Goal: Navigation & Orientation: Find specific page/section

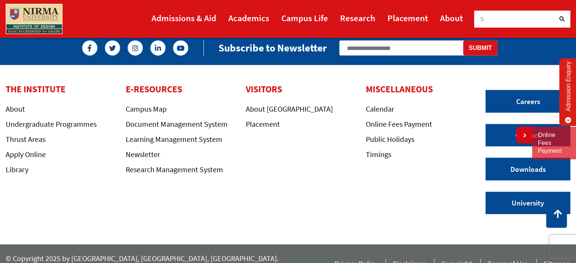
scroll to position [2041, 0]
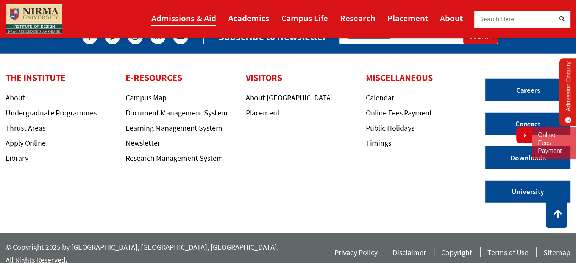
click at [187, 20] on link "Admissions & Aid" at bounding box center [183, 17] width 65 height 17
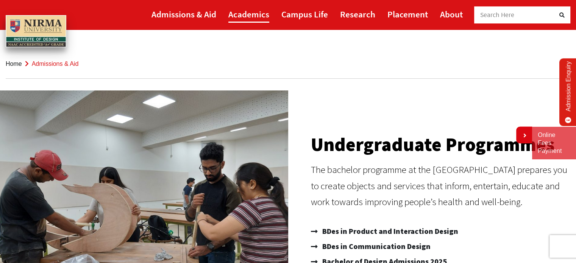
click at [249, 16] on link "Academics" at bounding box center [248, 14] width 41 height 17
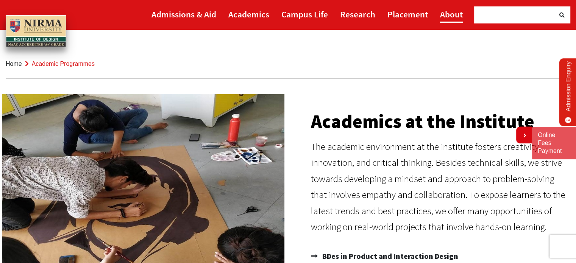
click at [456, 17] on link "About" at bounding box center [451, 14] width 23 height 17
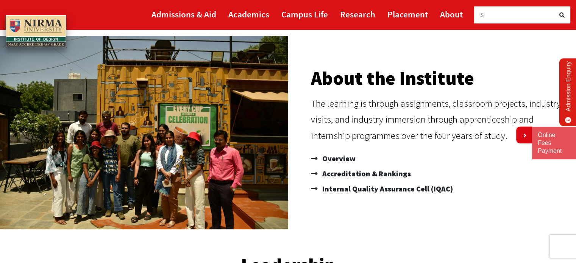
scroll to position [76, 0]
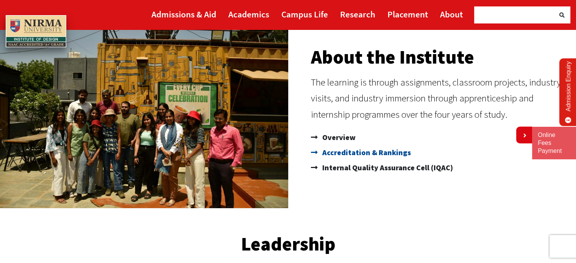
click at [389, 153] on span "Accreditation & Rankings" at bounding box center [365, 152] width 90 height 15
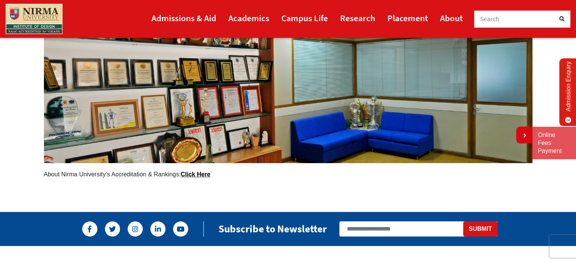
scroll to position [151, 0]
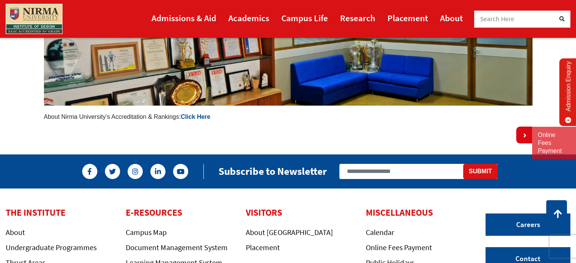
click at [197, 117] on link "Click Here" at bounding box center [196, 117] width 30 height 6
